Goal: Task Accomplishment & Management: Manage account settings

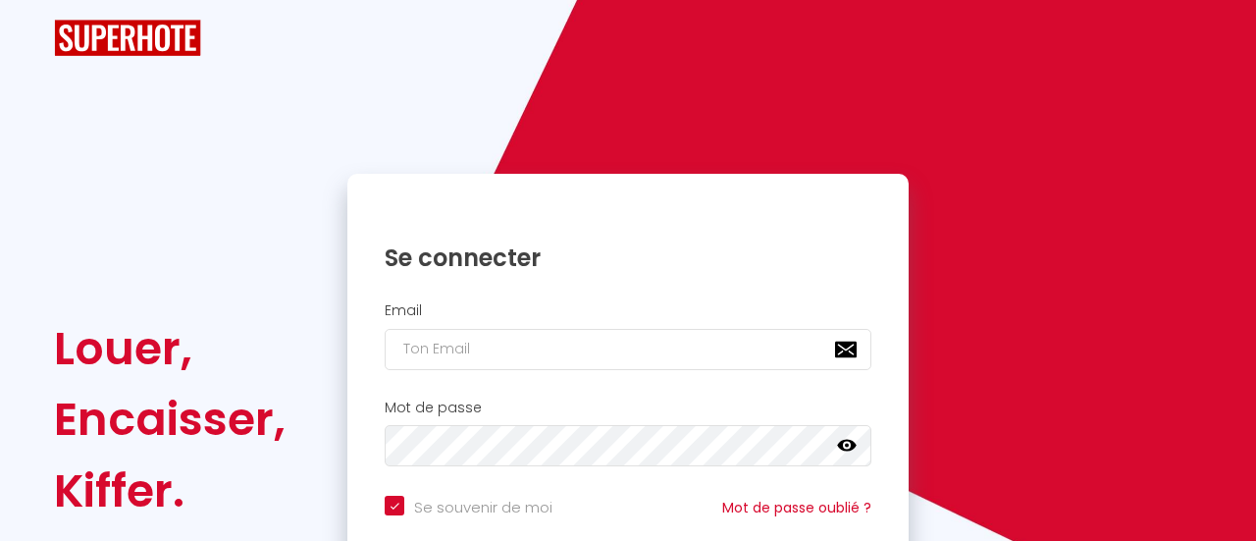
checkbox input "true"
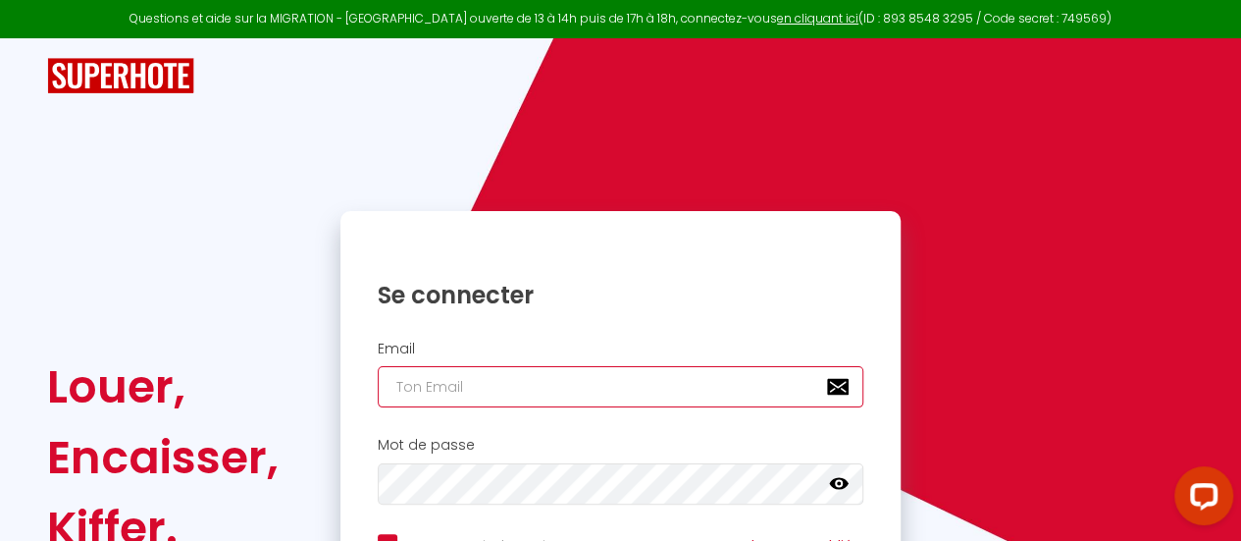
click at [420, 392] on input "email" at bounding box center [621, 386] width 487 height 41
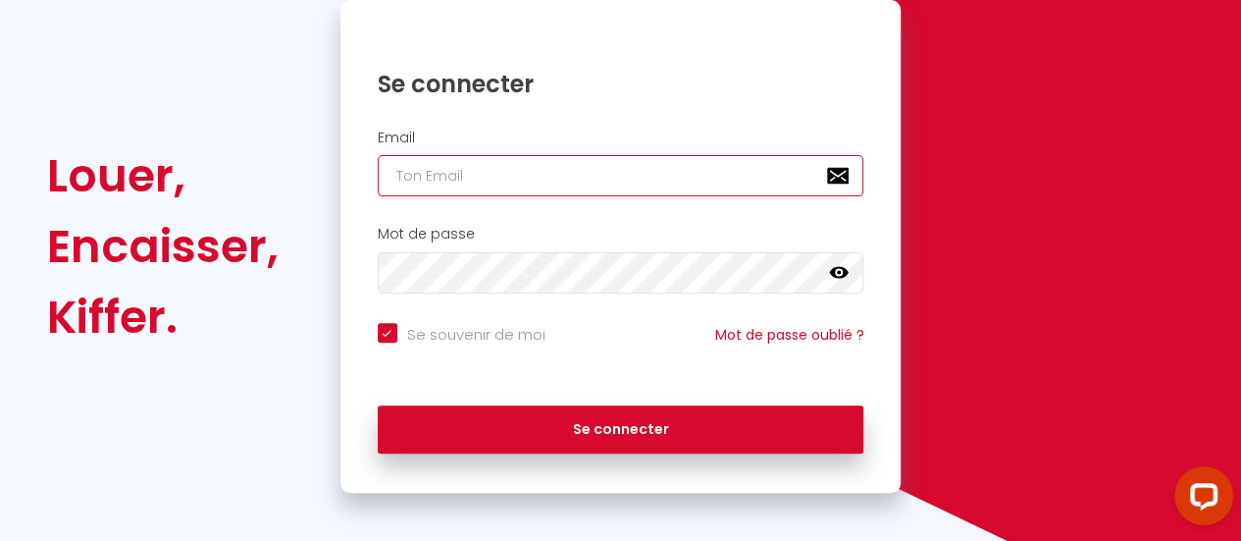
scroll to position [220, 0]
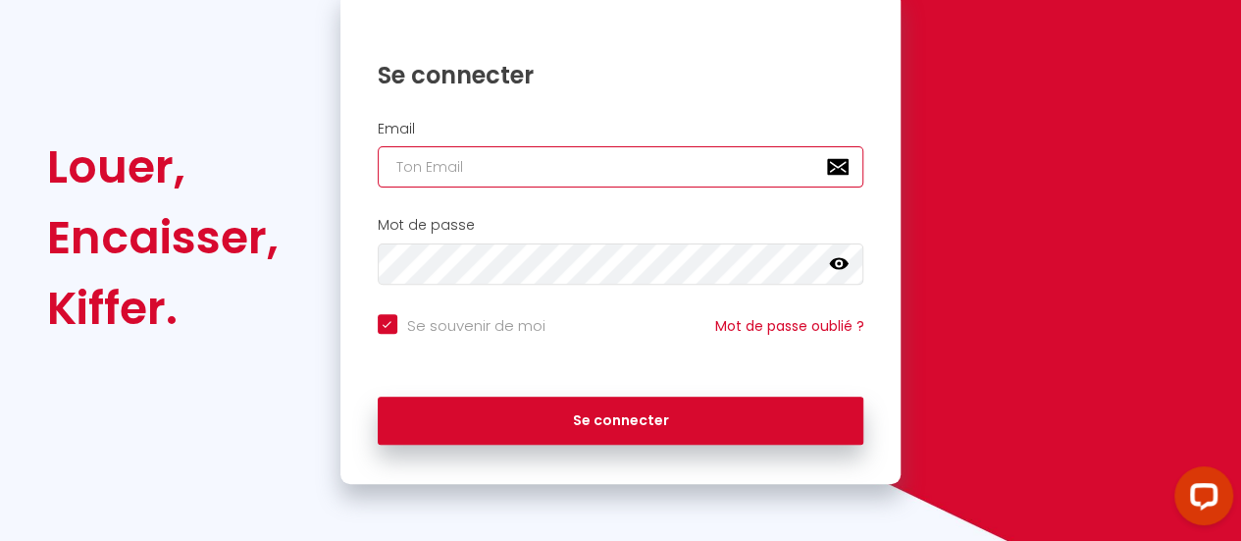
type input "c"
checkbox input "true"
type input "ca"
checkbox input "true"
type input "cac"
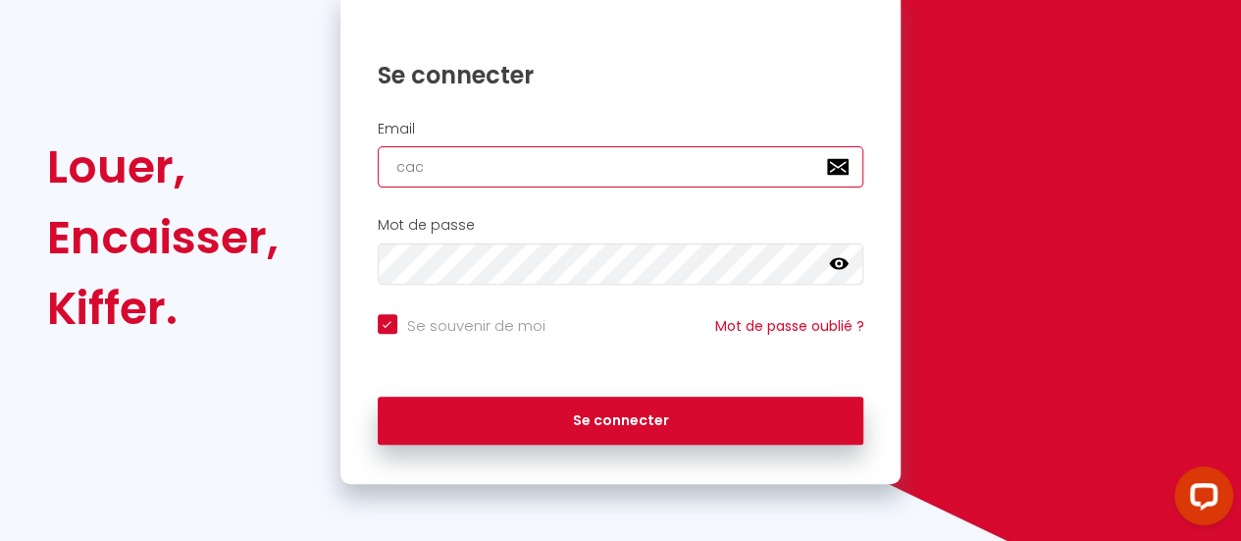
checkbox input "true"
type input "cact"
checkbox input "true"
type input "cactu"
checkbox input "true"
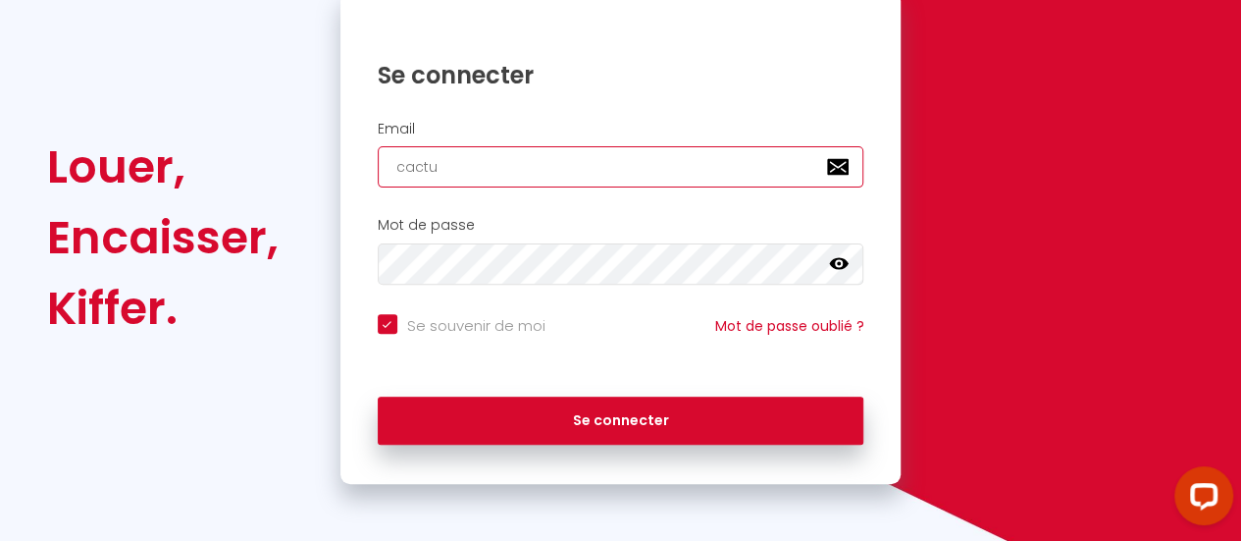
type input "cactus"
checkbox input "true"
type input "cactusi"
checkbox input "true"
type input "cactusim"
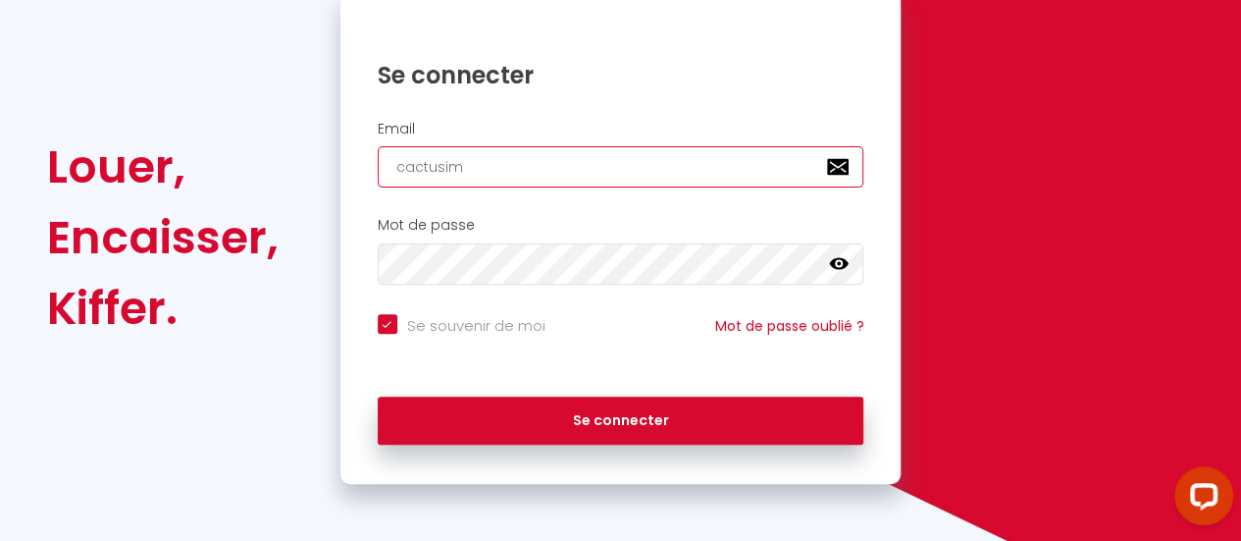
checkbox input "true"
type input "cactusimm"
checkbox input "true"
type input "cactusimmo"
checkbox input "true"
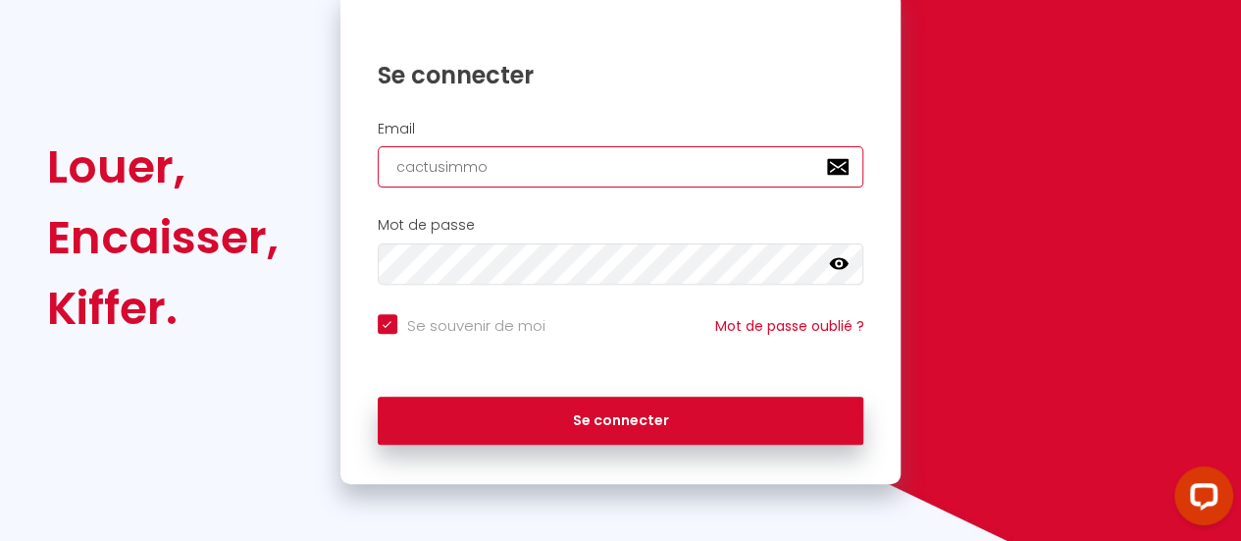
type input "cactusimmo@"
checkbox input "true"
type input "cactusimmo@g"
checkbox input "true"
type input "cactusimmo@gm"
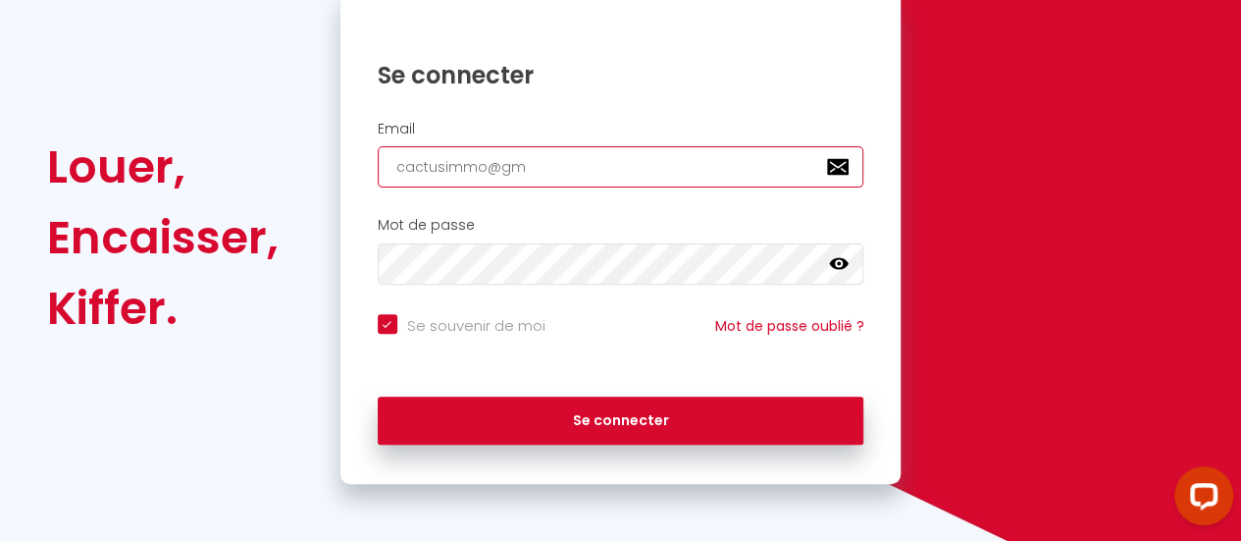
checkbox input "true"
type input "cactusimmo@gma"
checkbox input "true"
type input "cactusimmo@gmai"
checkbox input "true"
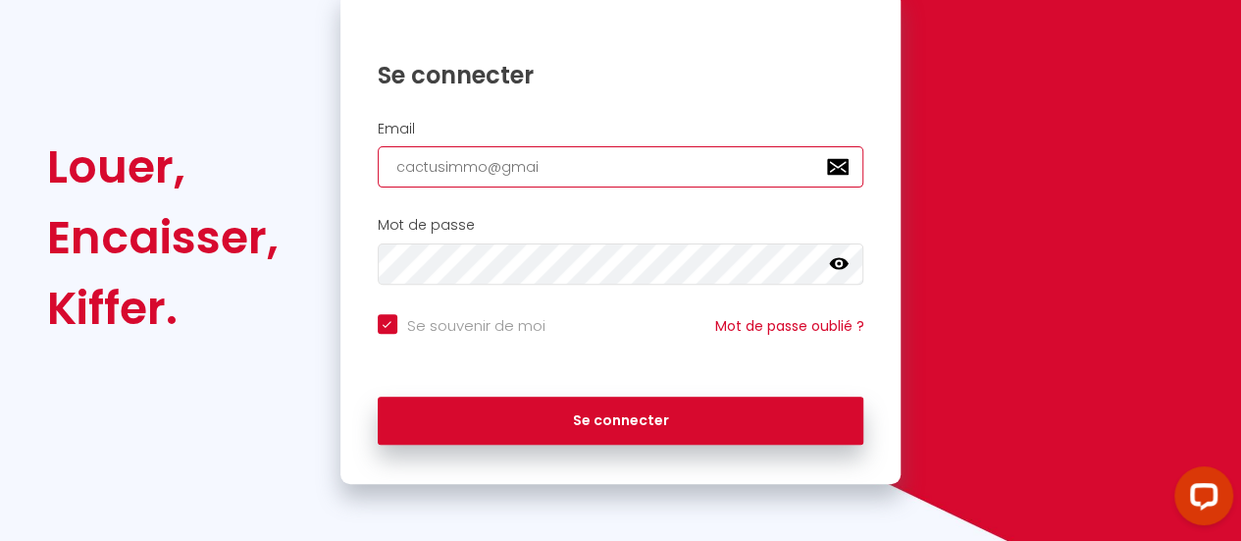
type input "[EMAIL_ADDRESS]"
checkbox input "true"
type input "[EMAIL_ADDRESS]."
checkbox input "true"
type input "cactusimmo@gmail.c"
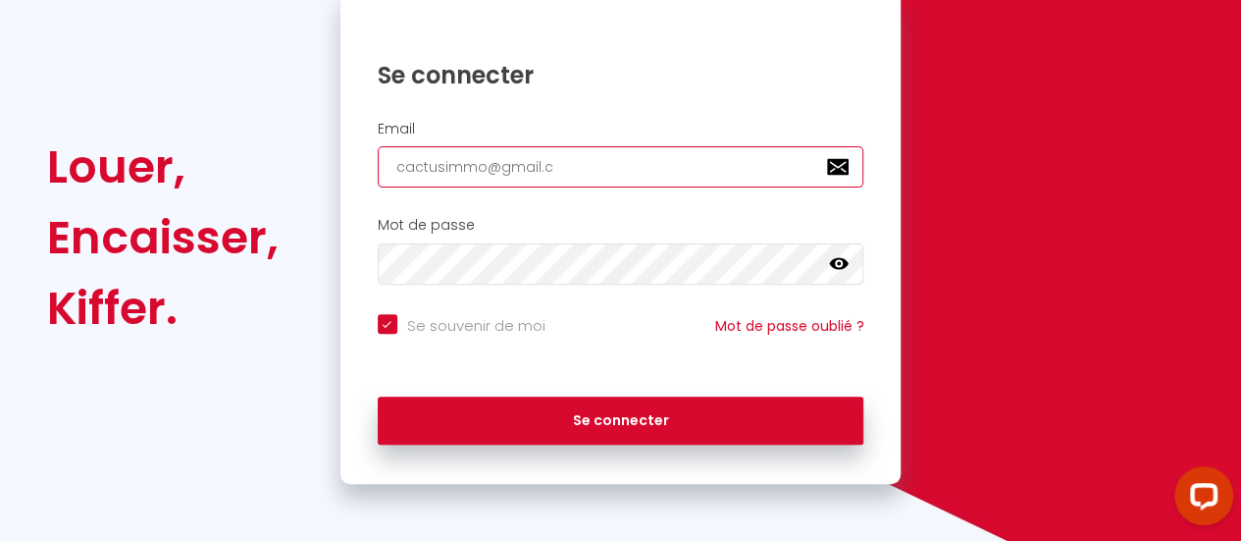
checkbox input "true"
type input "[EMAIL_ADDRESS][DOMAIN_NAME]"
checkbox input "true"
type input "[EMAIL_ADDRESS][DOMAIN_NAME]"
checkbox input "true"
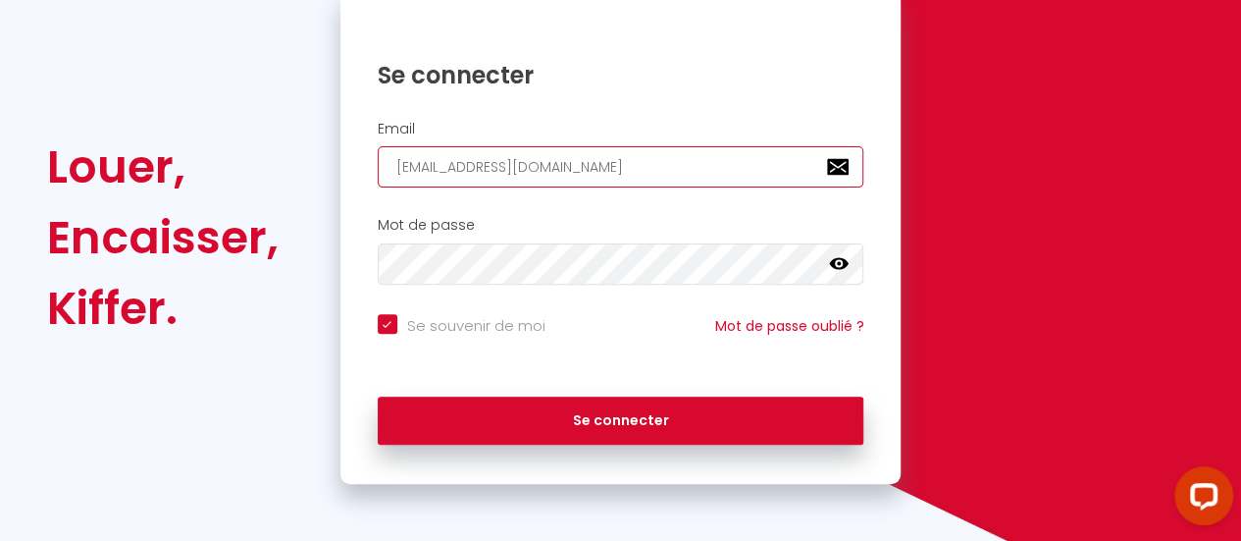
type input "[EMAIL_ADDRESS][DOMAIN_NAME]"
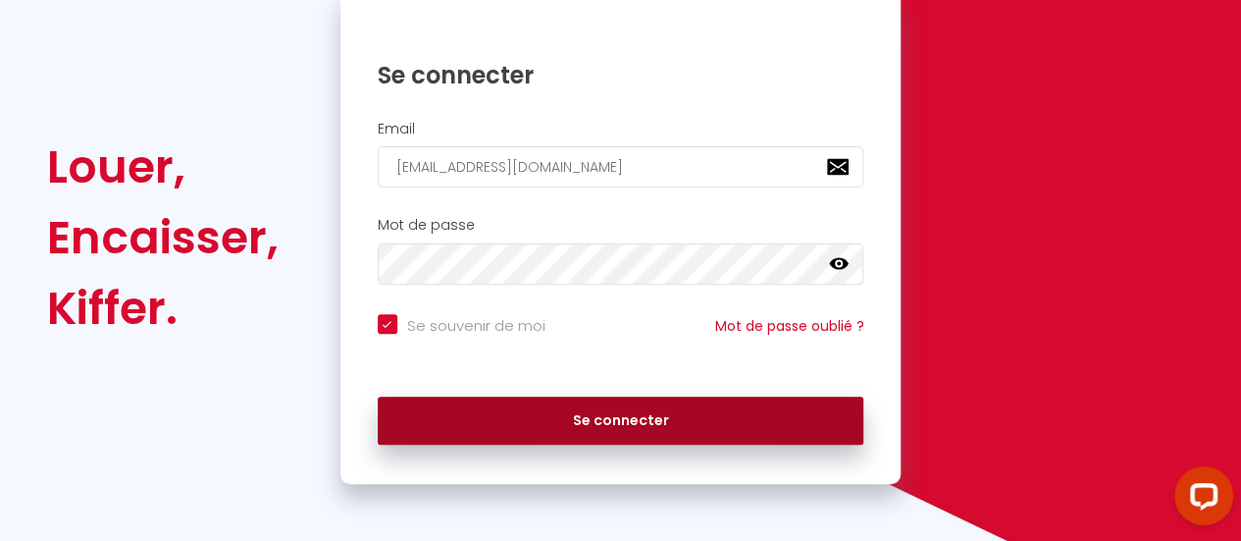
click at [554, 402] on button "Se connecter" at bounding box center [621, 420] width 487 height 49
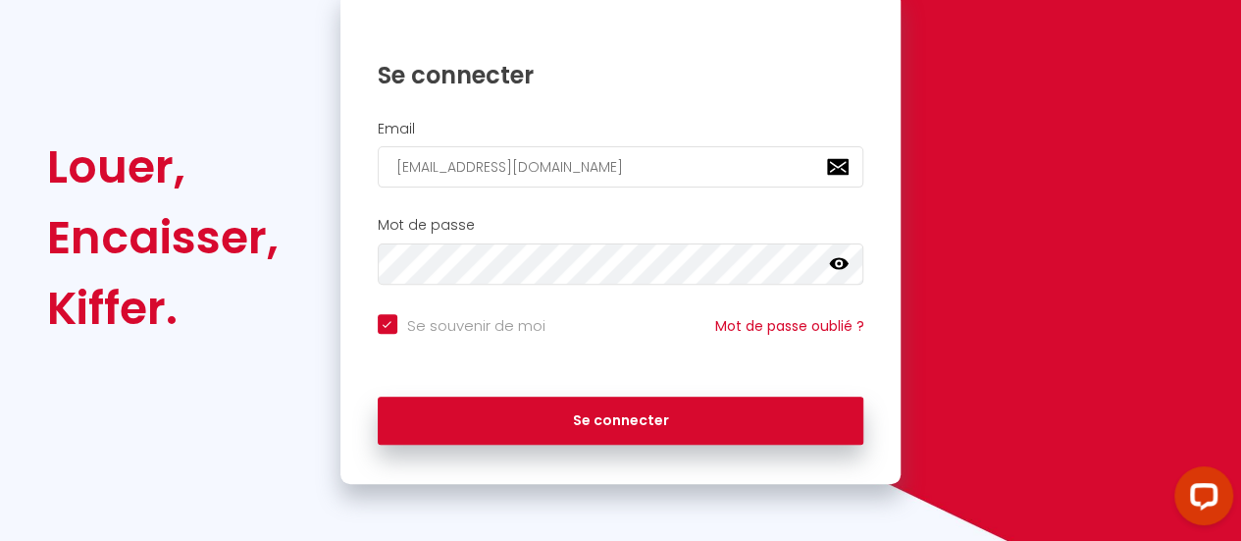
checkbox input "true"
